Goal: Information Seeking & Learning: Learn about a topic

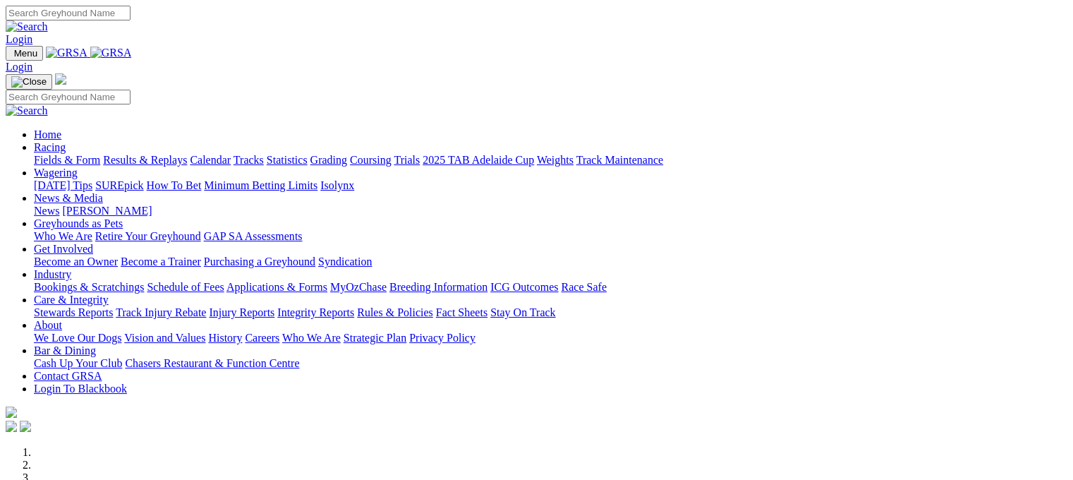
click at [161, 154] on link "Results & Replays" at bounding box center [145, 160] width 84 height 12
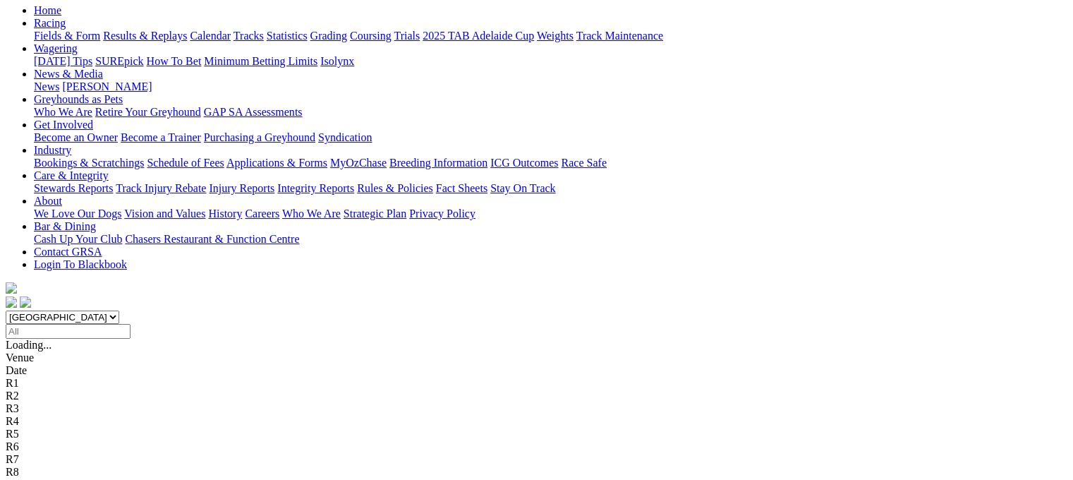
scroll to position [178, 0]
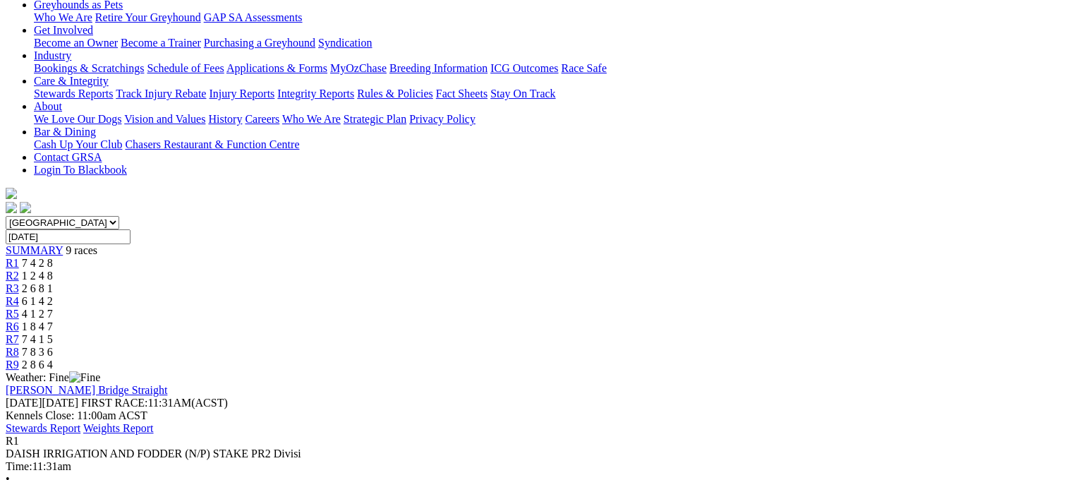
scroll to position [367, 0]
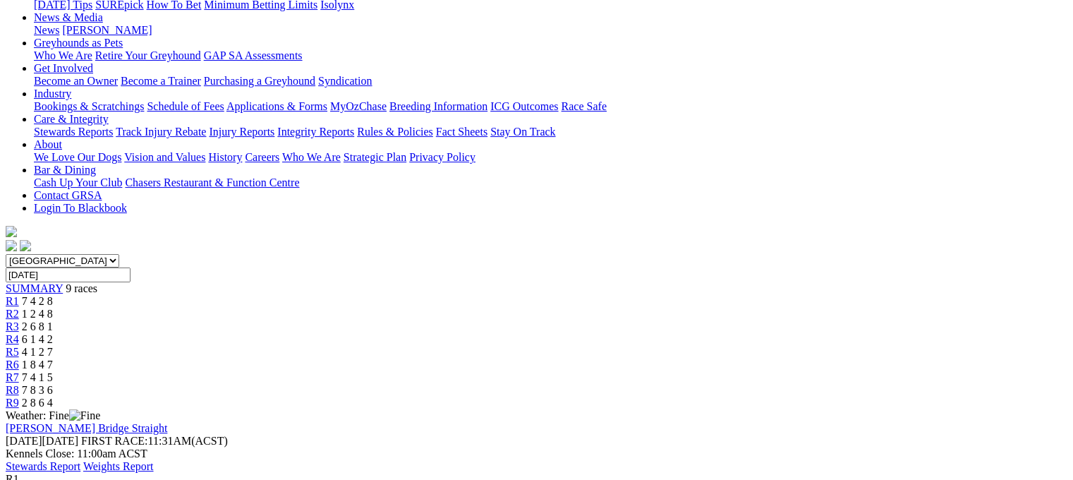
scroll to position [141, 0]
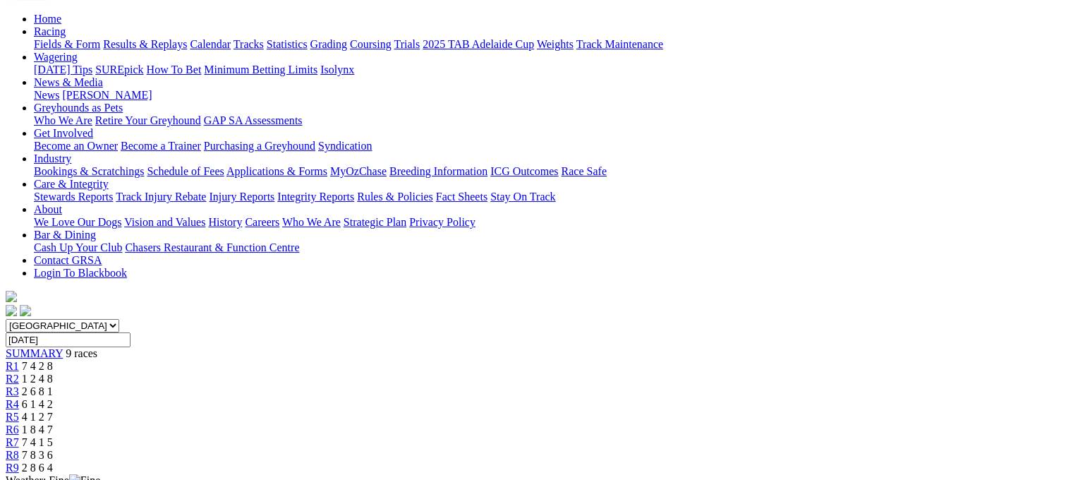
click at [326, 372] on div "R2 1 2 4 8" at bounding box center [537, 378] width 1062 height 13
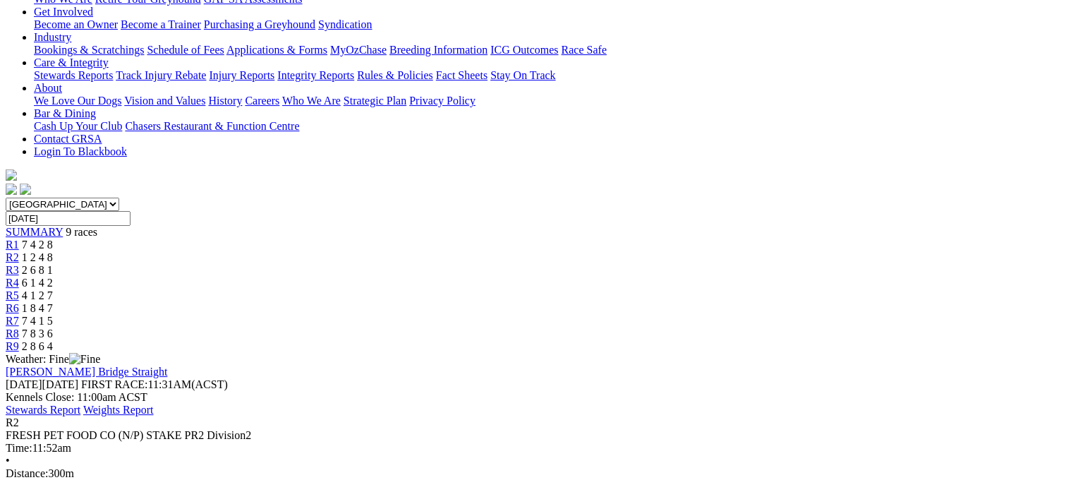
scroll to position [159, 0]
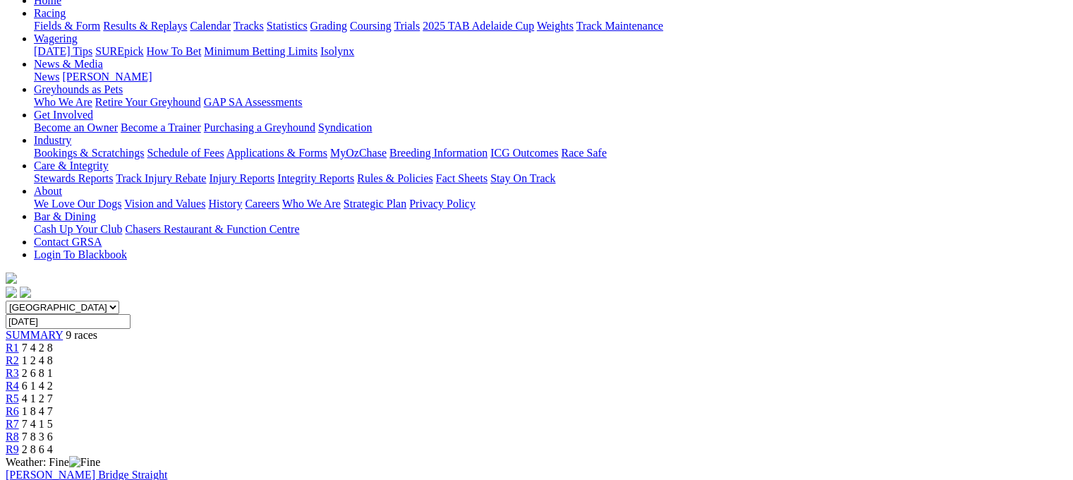
click at [19, 367] on span "R3" at bounding box center [12, 373] width 13 height 12
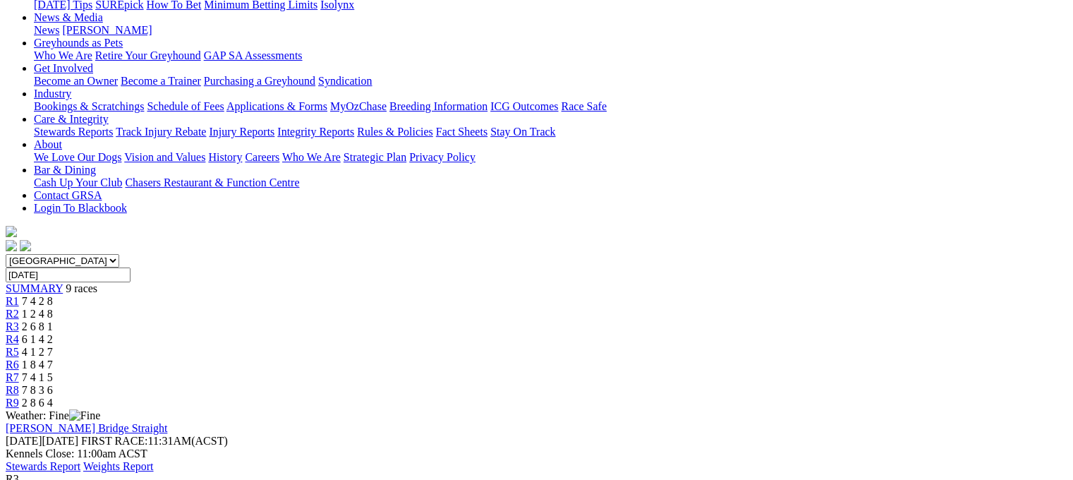
scroll to position [150, 0]
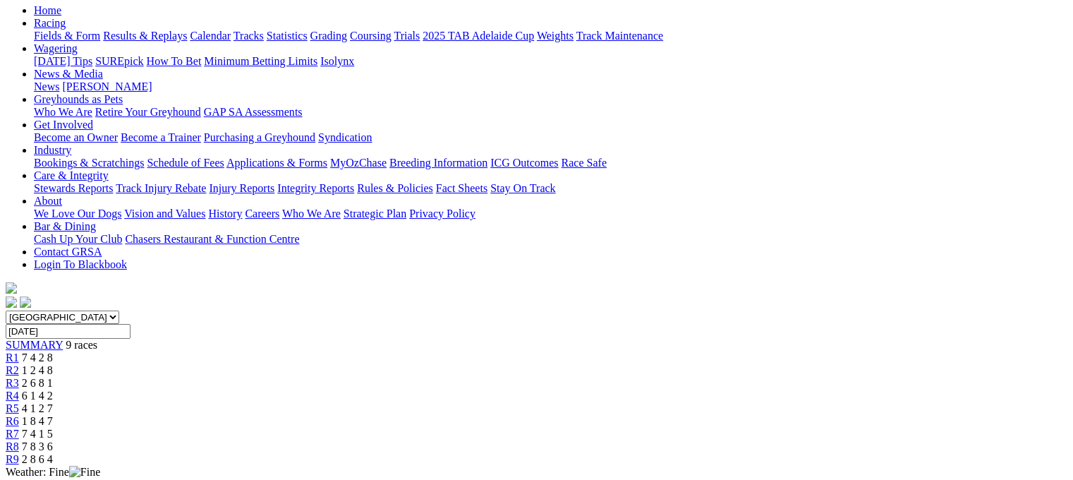
click at [19, 389] on span "R4" at bounding box center [12, 395] width 13 height 12
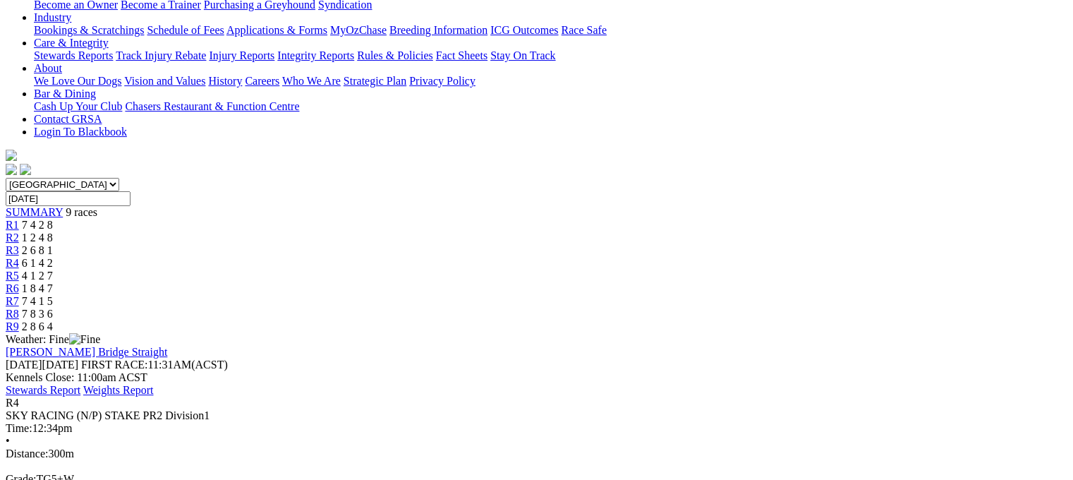
scroll to position [319, 0]
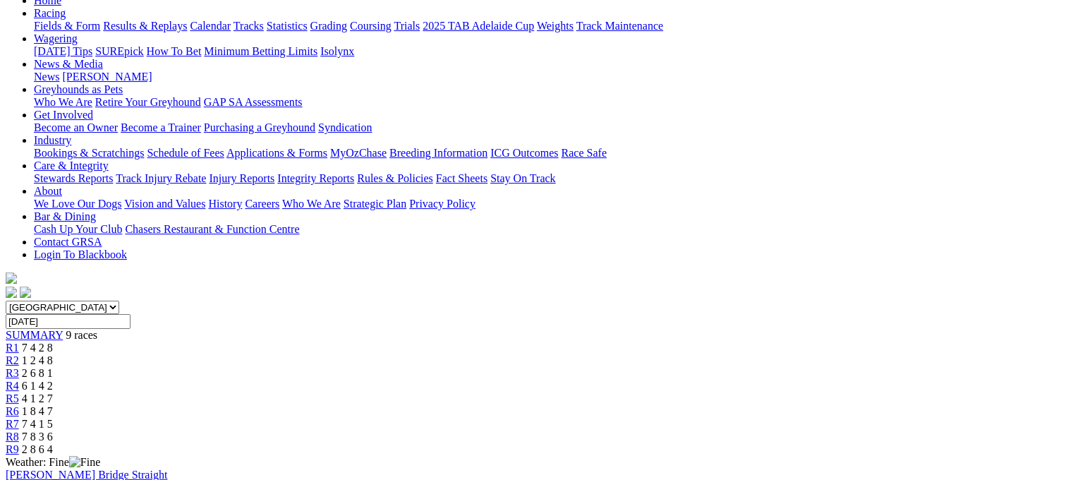
scroll to position [103, 0]
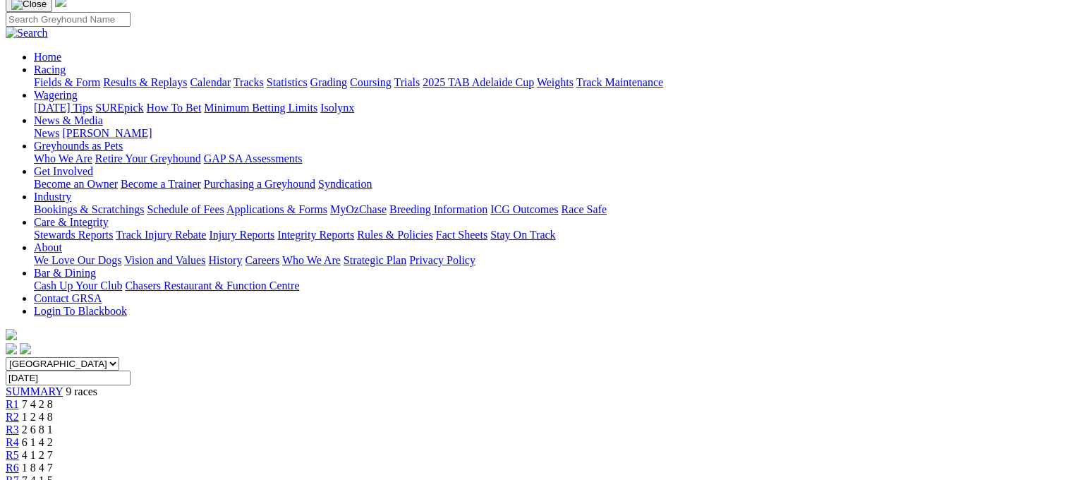
click at [19, 449] on span "R5" at bounding box center [12, 455] width 13 height 12
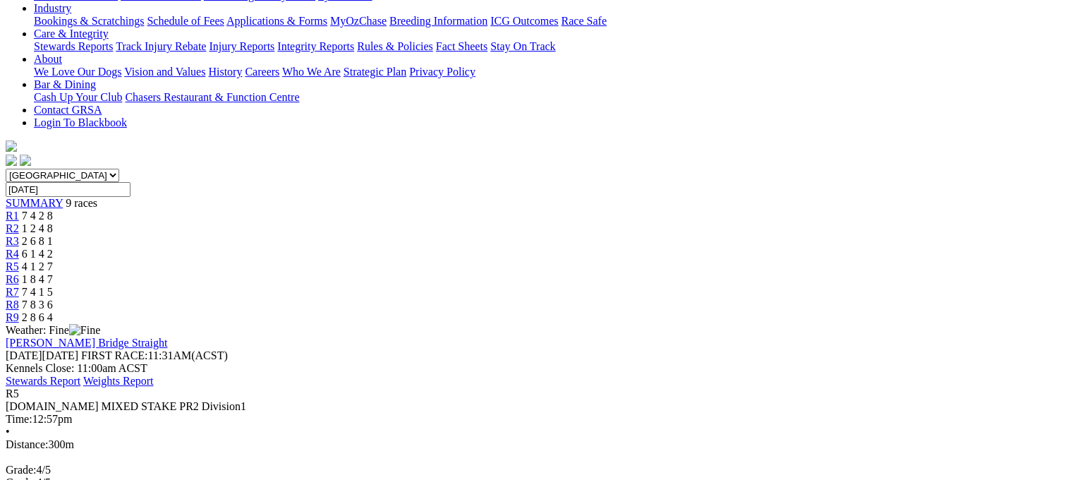
scroll to position [339, 0]
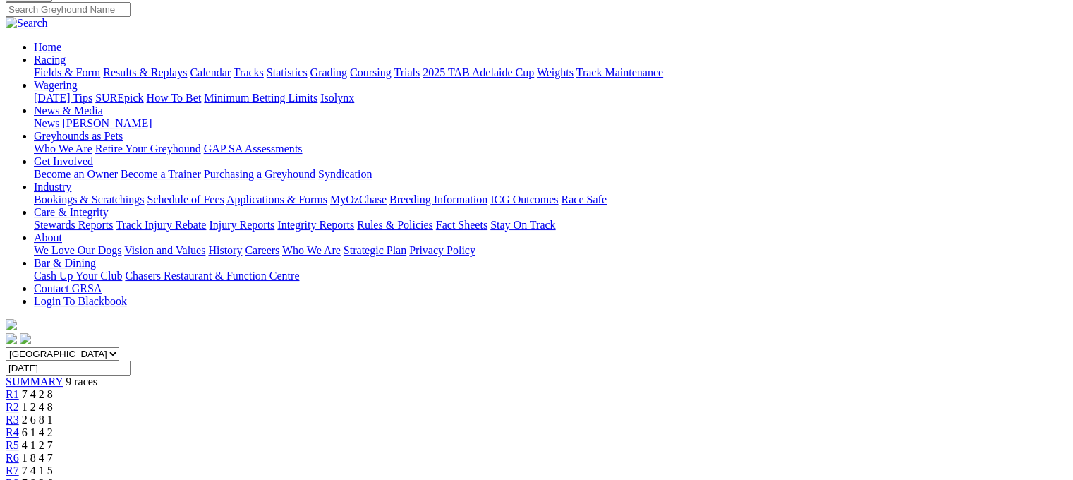
scroll to position [0, 0]
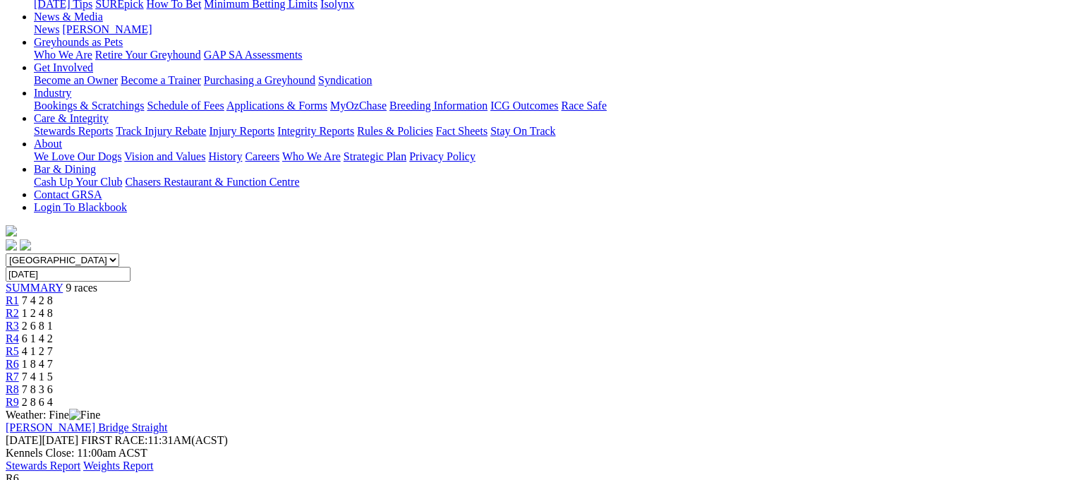
scroll to position [226, 0]
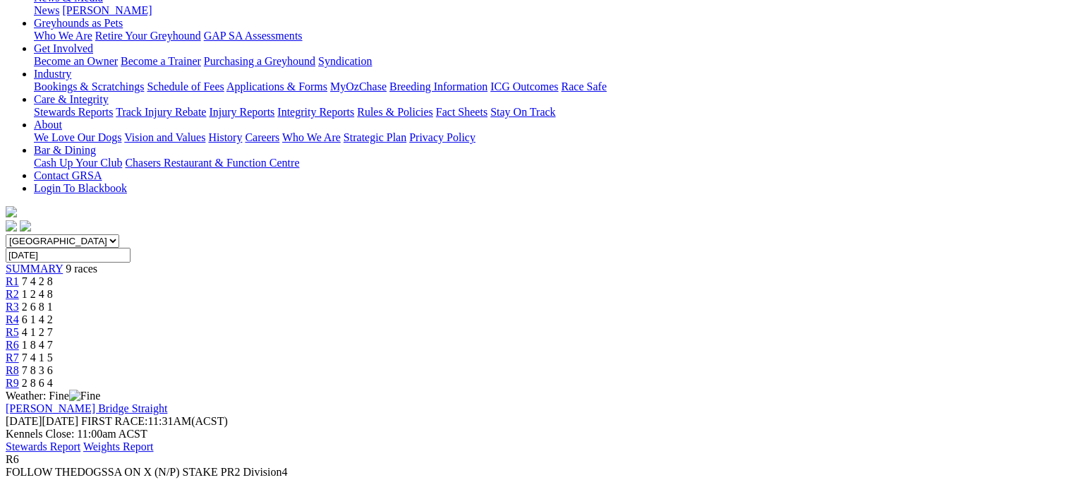
click at [53, 351] on span "7 4 1 5" at bounding box center [37, 357] width 31 height 12
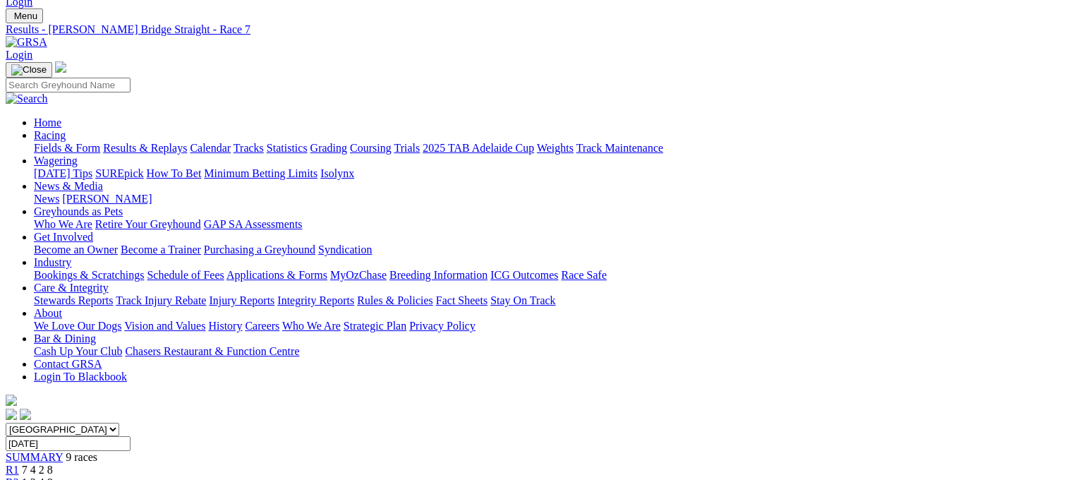
scroll to position [0, 0]
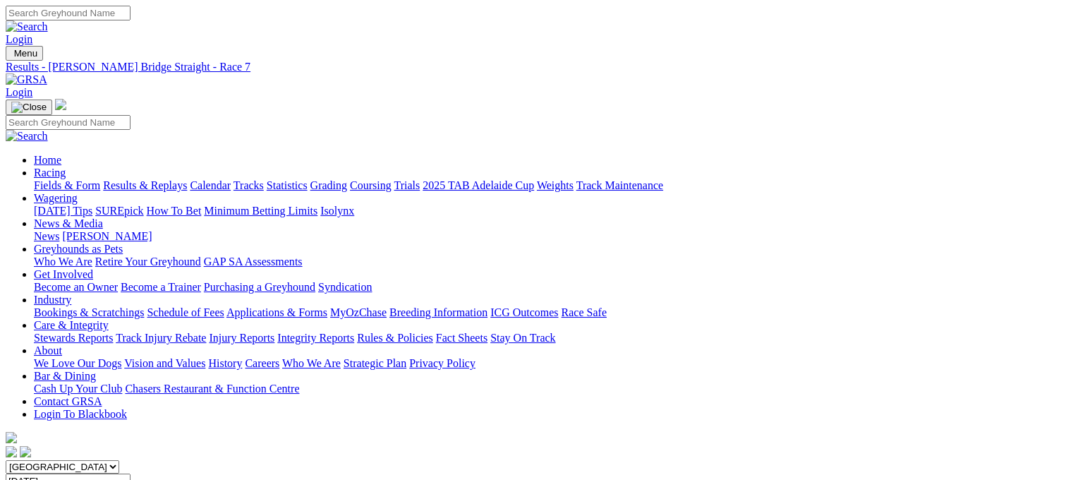
click at [41, 179] on link "Fields & Form" at bounding box center [67, 185] width 66 height 12
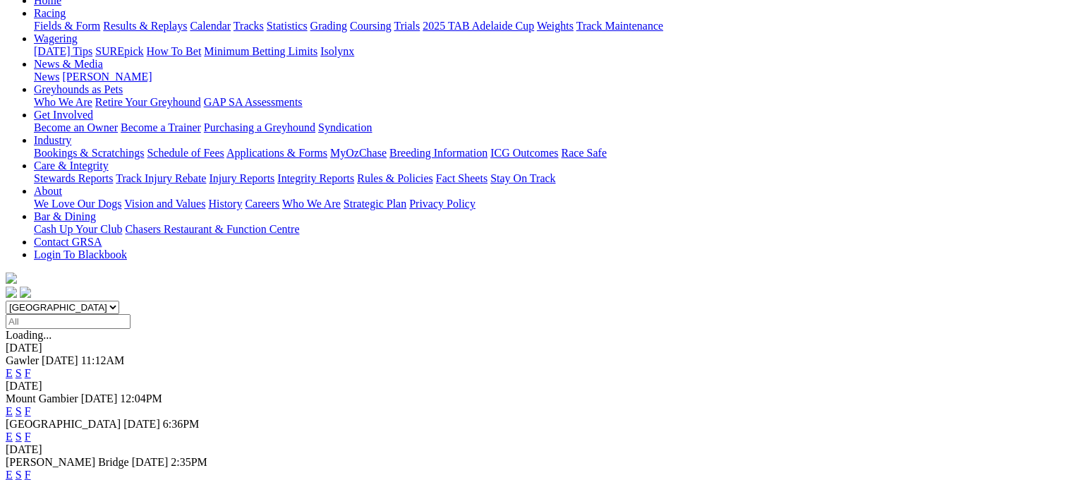
scroll to position [226, 0]
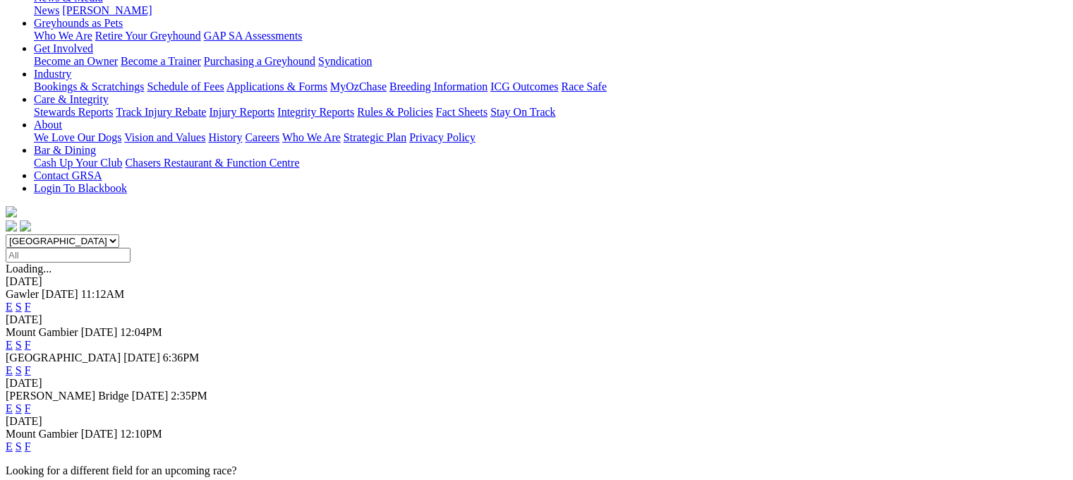
click at [31, 402] on link "F" at bounding box center [28, 408] width 6 height 12
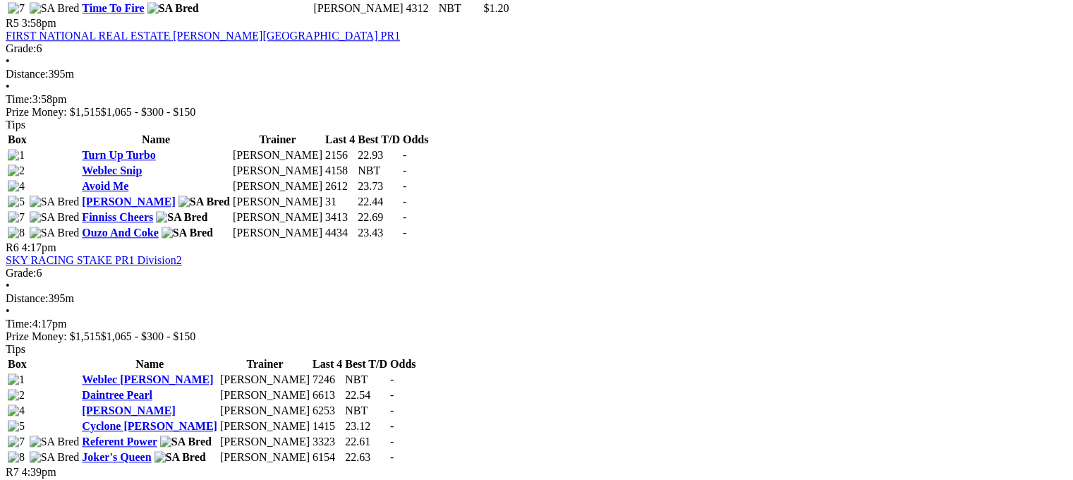
scroll to position [1570, 0]
